Goal: Check status: Check status

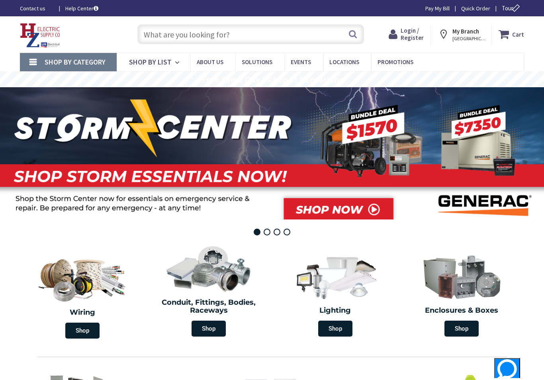
click at [411, 35] on span "Login / Register" at bounding box center [412, 34] width 23 height 15
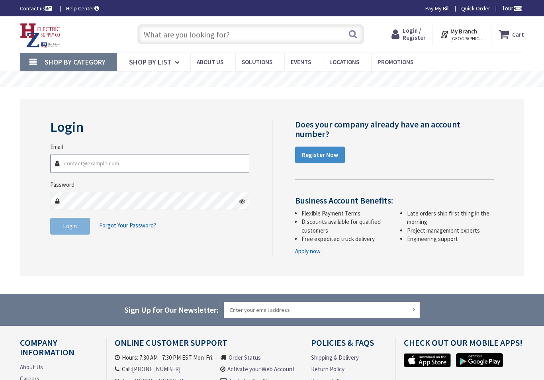
type input "[EMAIL_ADDRESS][DOMAIN_NAME]"
click at [70, 225] on button "Login" at bounding box center [70, 226] width 40 height 17
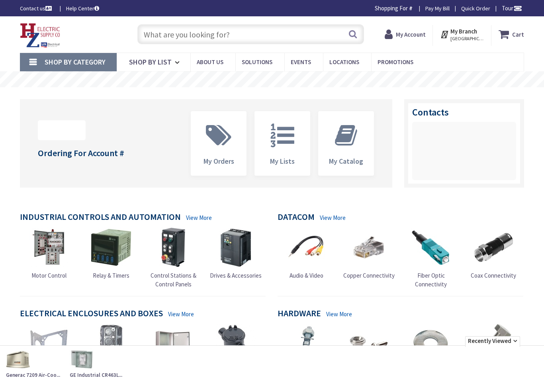
click at [164, 29] on input "text" at bounding box center [250, 34] width 227 height 20
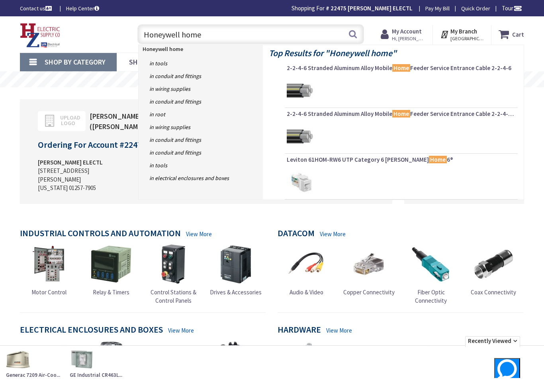
type input "Honeywell home"
click at [354, 34] on button "Search" at bounding box center [353, 34] width 10 height 18
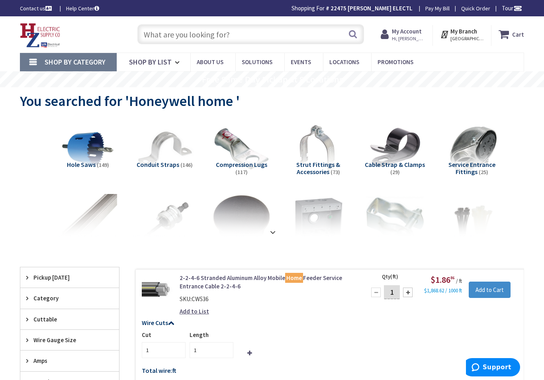
click at [168, 36] on input "text" at bounding box center [250, 34] width 227 height 20
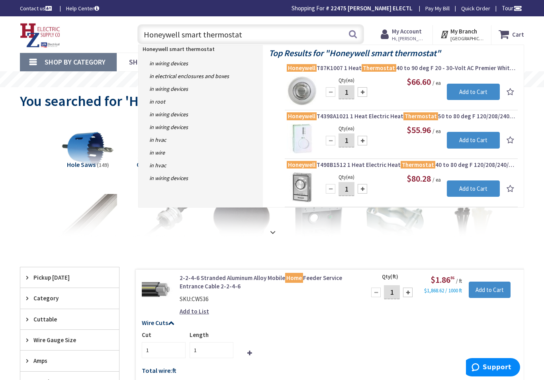
type input "Honeywell smart thermostat"
click at [356, 35] on button "Search" at bounding box center [353, 34] width 10 height 18
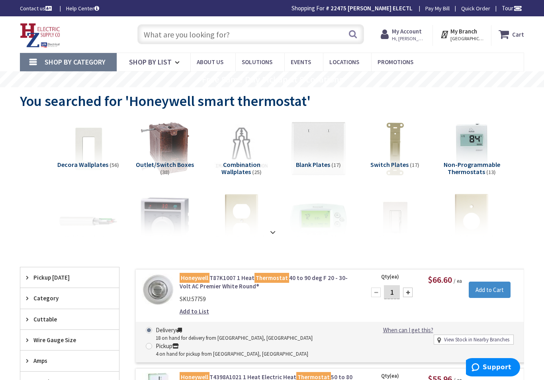
click at [420, 33] on strong "My Account" at bounding box center [407, 31] width 30 height 8
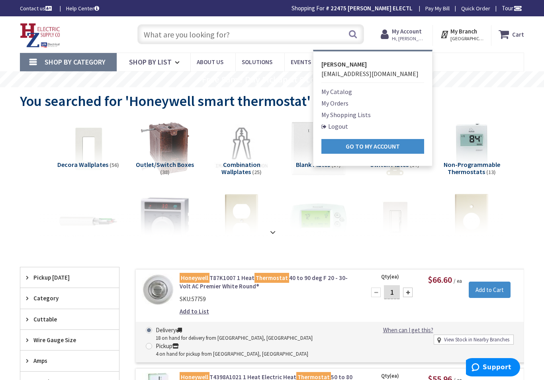
click at [346, 104] on link "My Orders" at bounding box center [334, 103] width 27 height 10
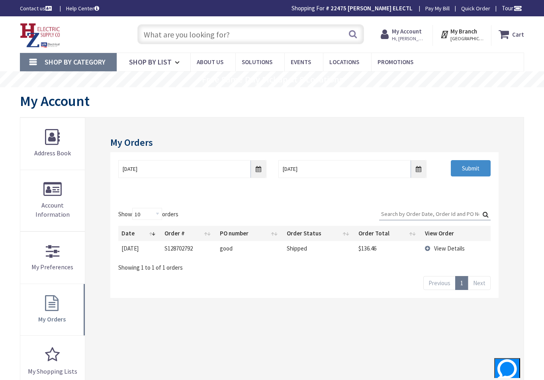
click at [449, 243] on td "View Details" at bounding box center [456, 248] width 69 height 15
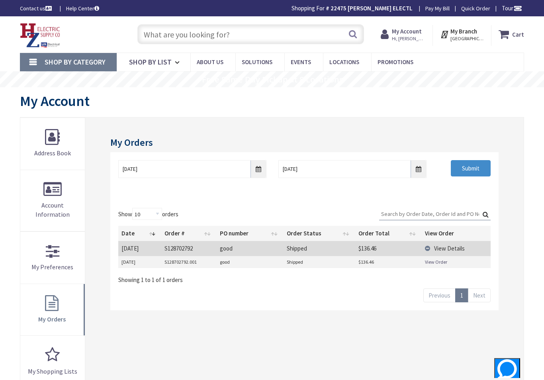
click at [440, 261] on link "View Order" at bounding box center [436, 261] width 22 height 7
click at [420, 36] on span "Hi, [PERSON_NAME]" at bounding box center [409, 38] width 34 height 6
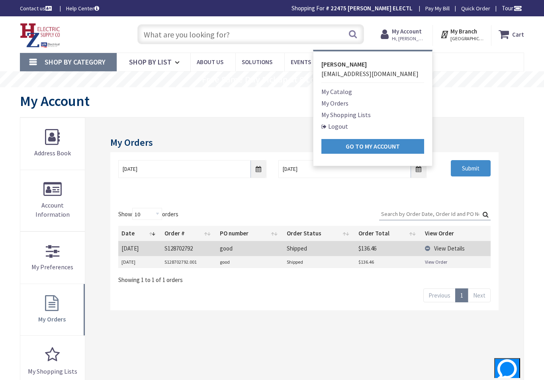
click at [348, 125] on link "Logout" at bounding box center [334, 126] width 27 height 10
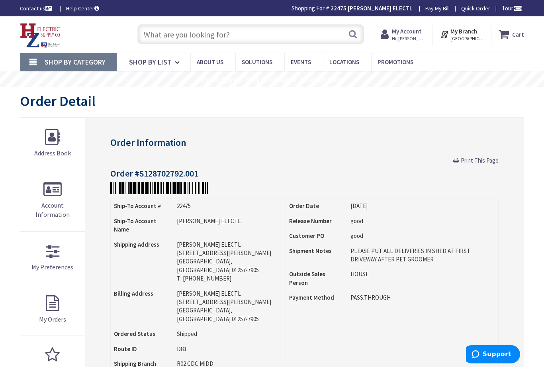
click at [414, 36] on span "Hi, douglas w" at bounding box center [409, 38] width 34 height 6
